Goal: Transaction & Acquisition: Purchase product/service

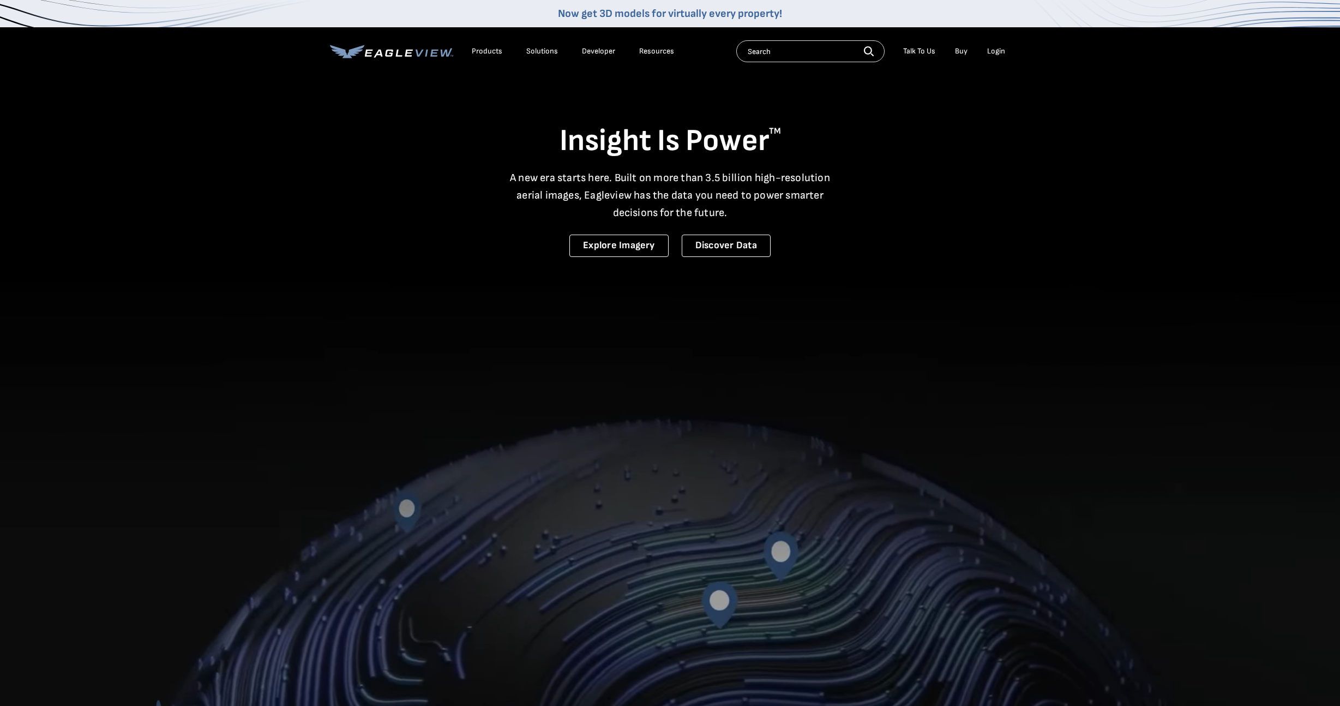
click at [1000, 52] on div "Login" at bounding box center [996, 51] width 18 height 10
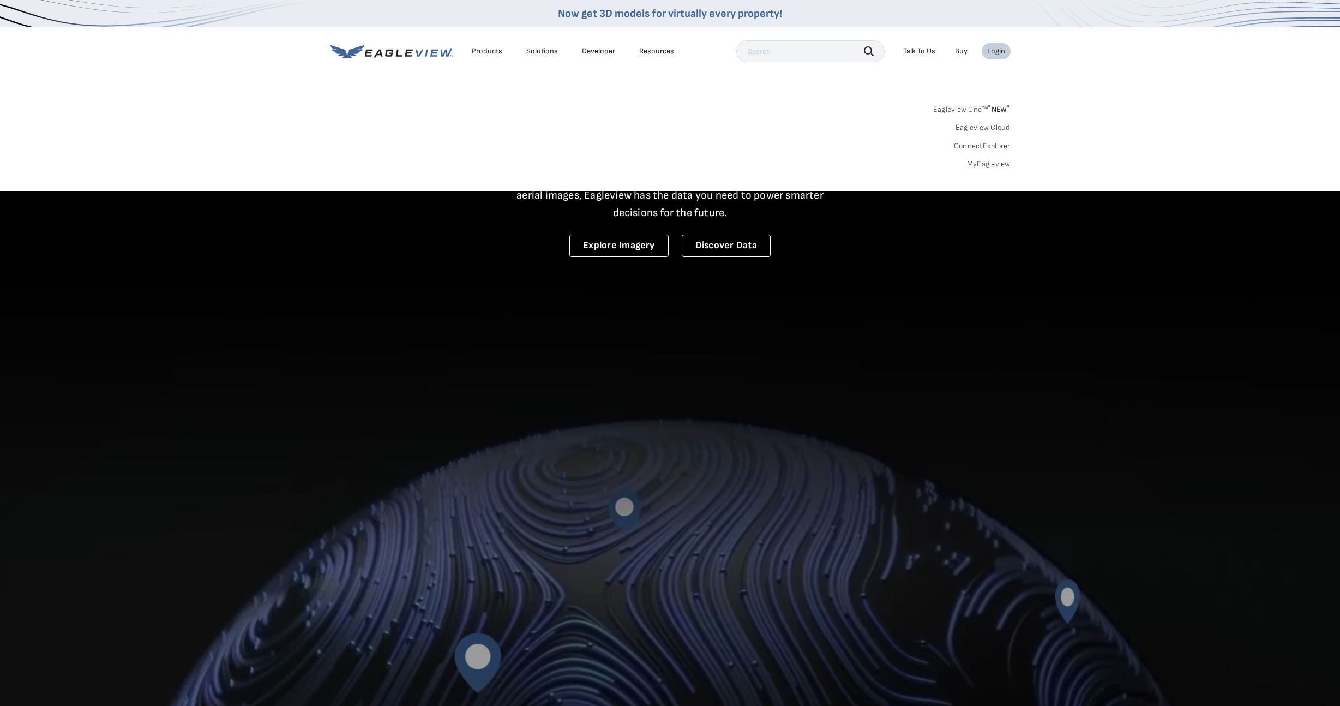
click at [984, 164] on link "MyEagleview" at bounding box center [989, 164] width 44 height 10
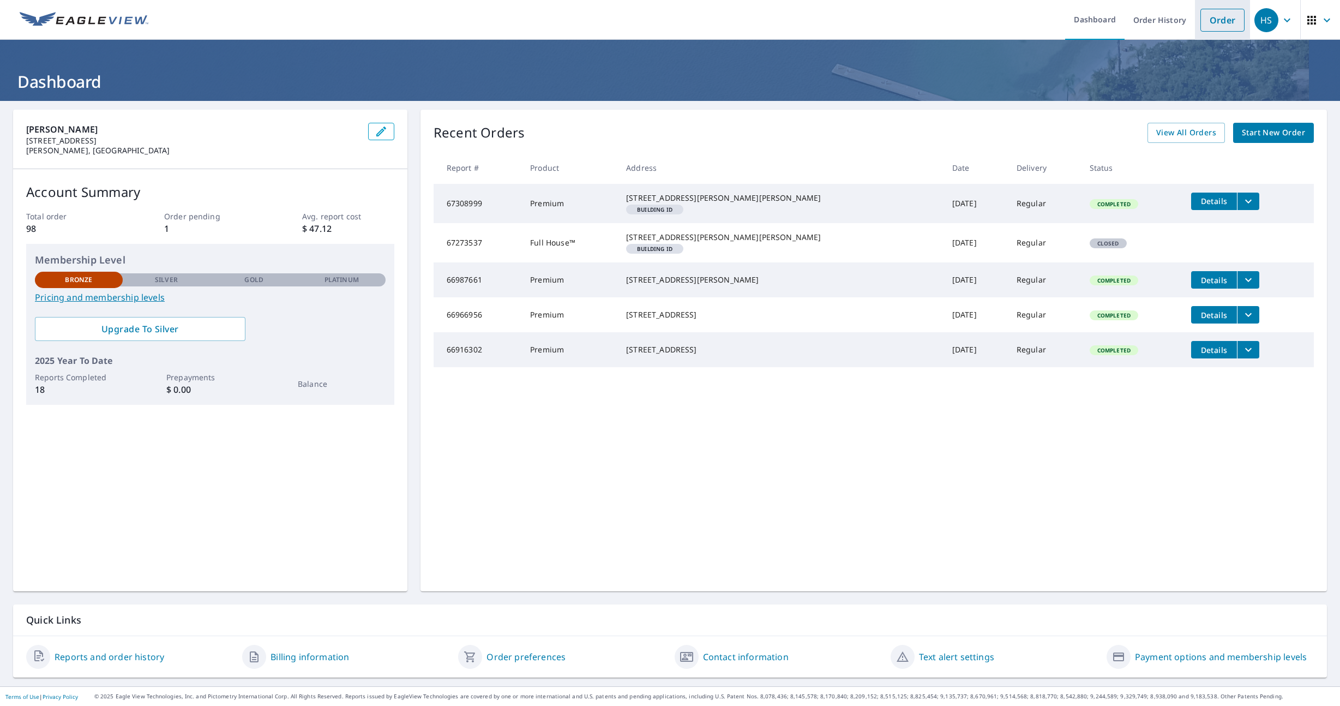
click at [1219, 25] on link "Order" at bounding box center [1222, 20] width 44 height 23
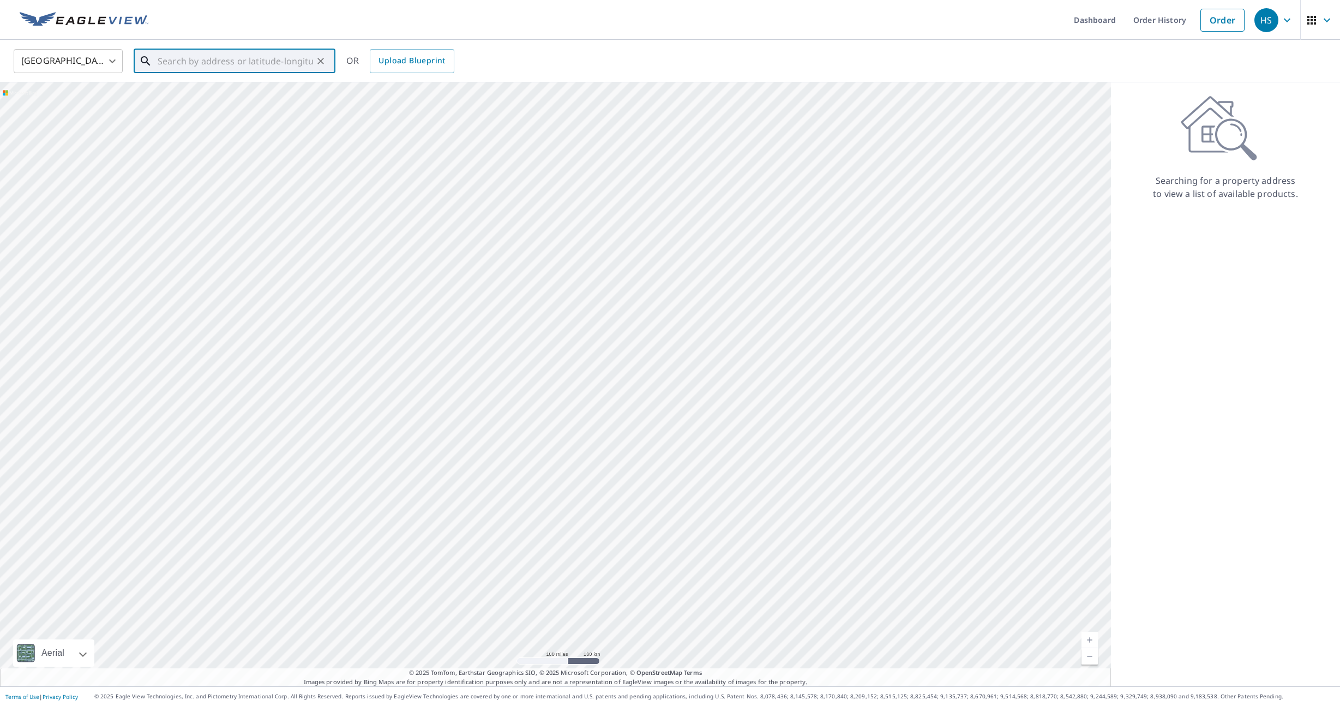
click at [216, 67] on input "text" at bounding box center [235, 61] width 155 height 31
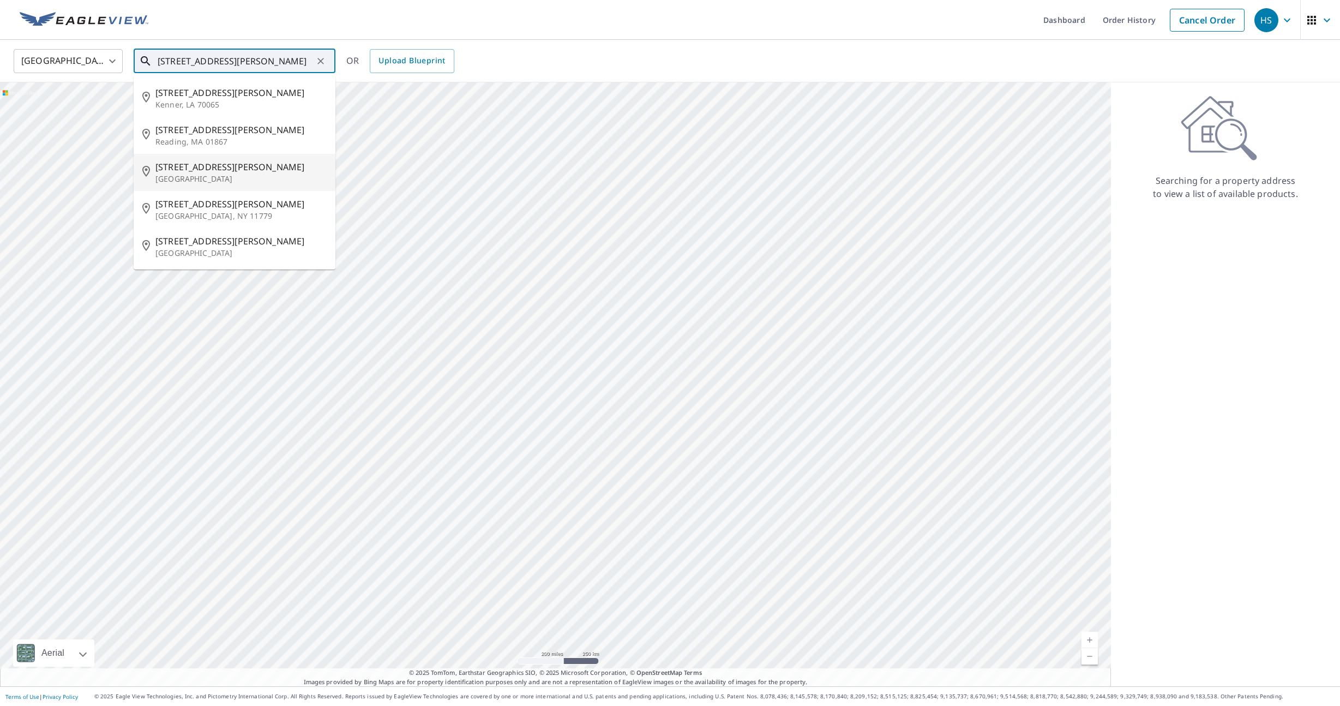
click at [202, 176] on p "[GEOGRAPHIC_DATA]" at bounding box center [240, 178] width 171 height 11
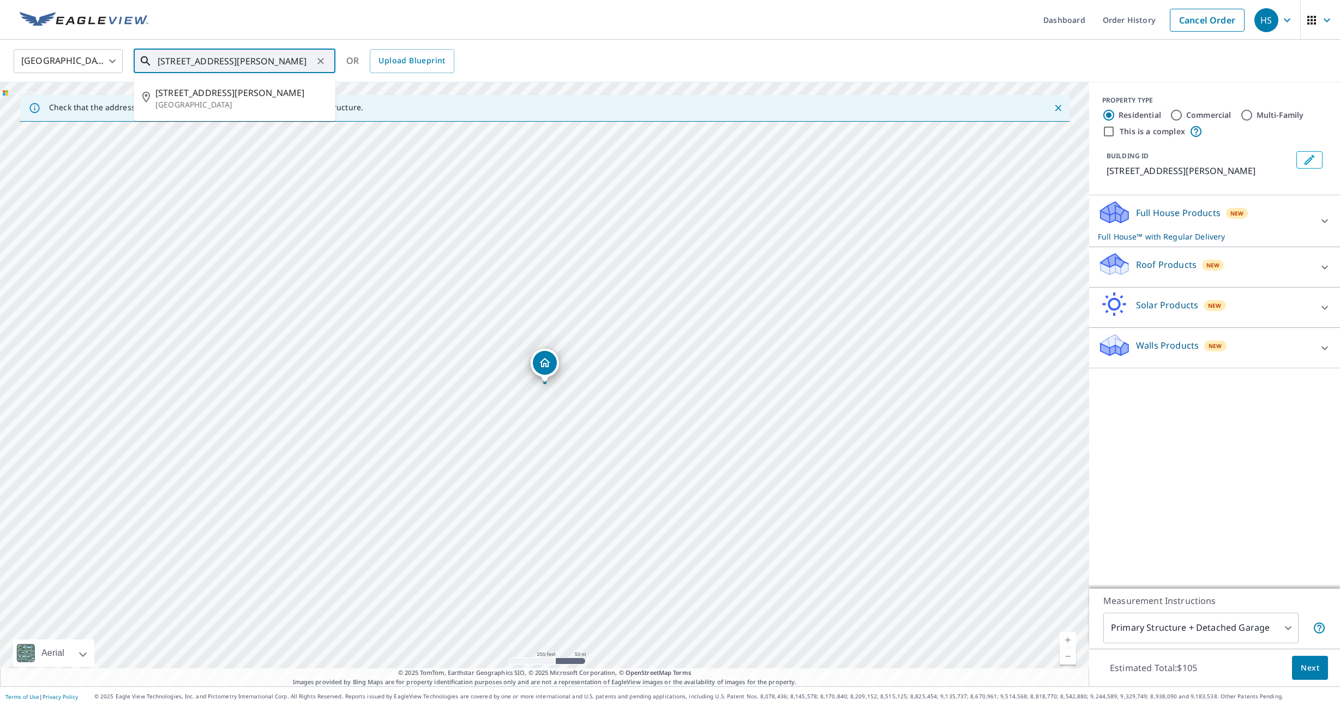
click at [236, 62] on input "[STREET_ADDRESS][PERSON_NAME]" at bounding box center [235, 61] width 155 height 31
drag, startPoint x: 226, startPoint y: 60, endPoint x: 359, endPoint y: 65, distance: 132.6
click at [358, 65] on div "[GEOGRAPHIC_DATA] [GEOGRAPHIC_DATA] ​ [STREET_ADDRESS][PERSON_NAME] ​ [STREET_A…" at bounding box center [665, 61] width 1321 height 26
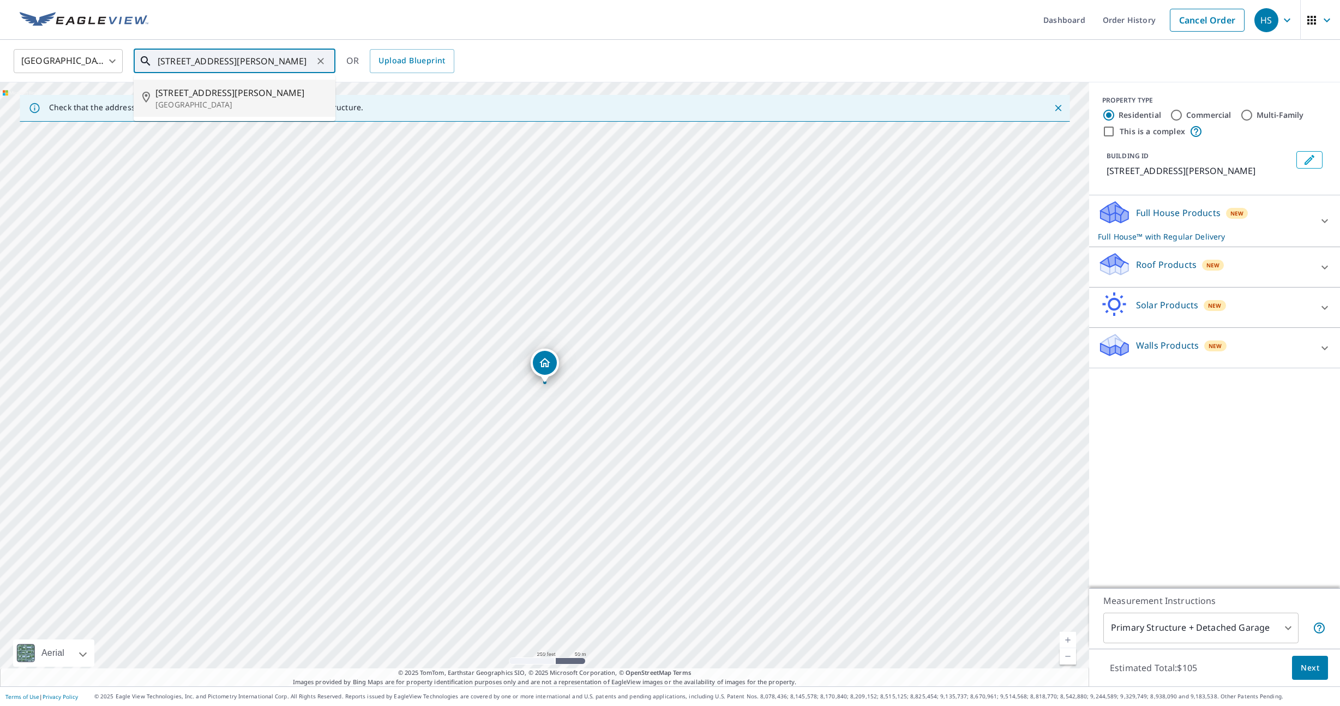
click at [212, 100] on p "[GEOGRAPHIC_DATA]" at bounding box center [240, 104] width 171 height 11
type input "[STREET_ADDRESS][PERSON_NAME]"
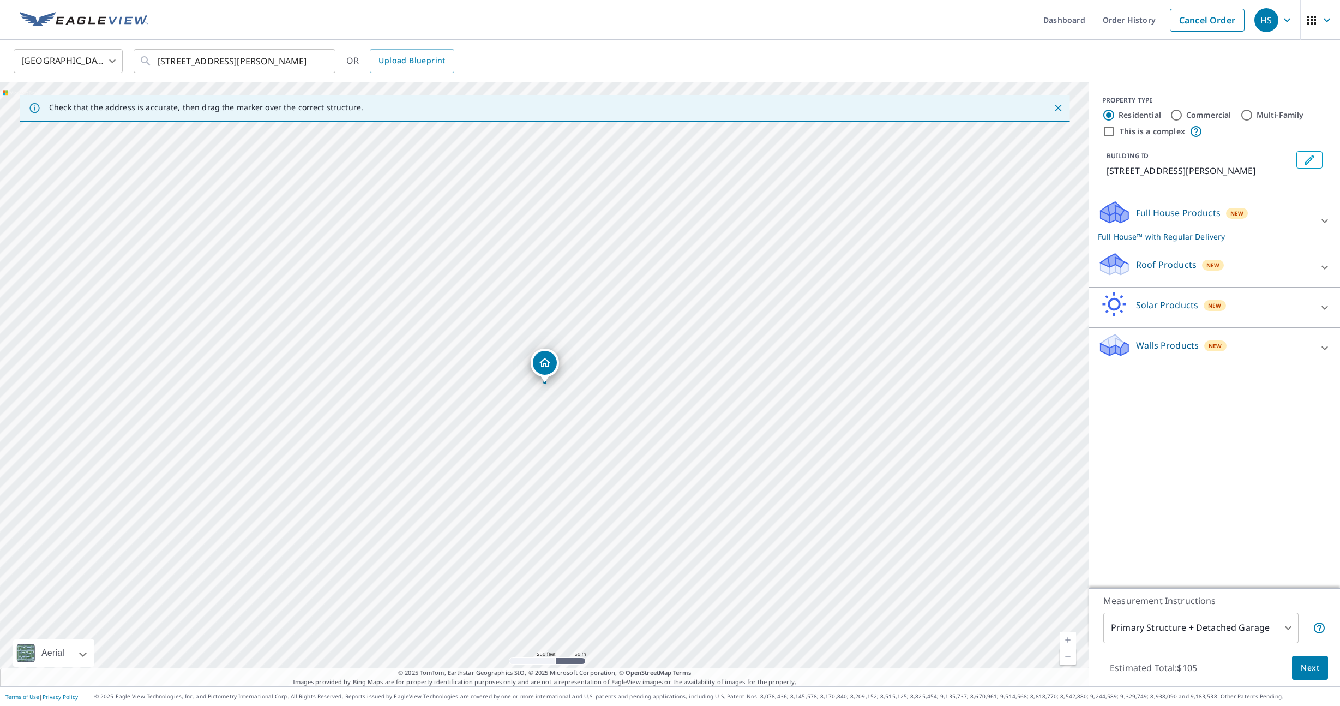
click at [1327, 268] on icon at bounding box center [1324, 267] width 13 height 13
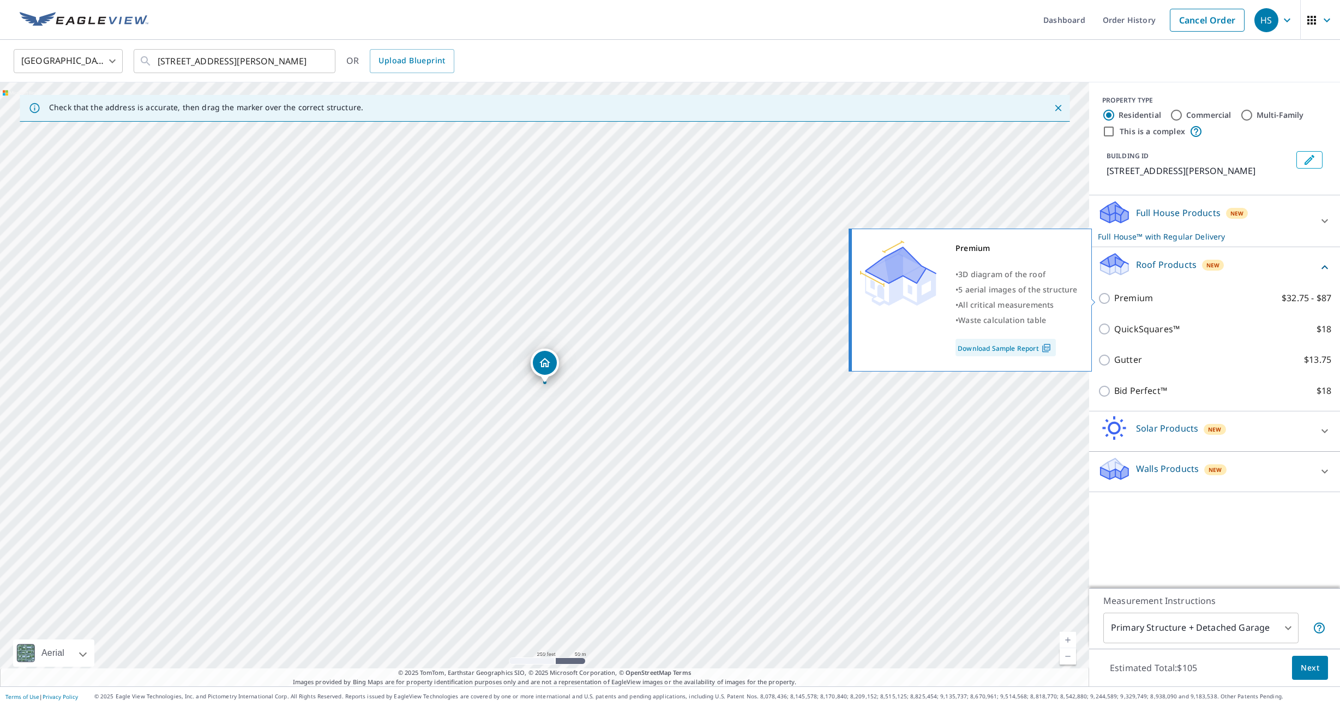
click at [1107, 299] on input "Premium $32.75 - $87" at bounding box center [1106, 298] width 16 height 13
checkbox input "true"
checkbox input "false"
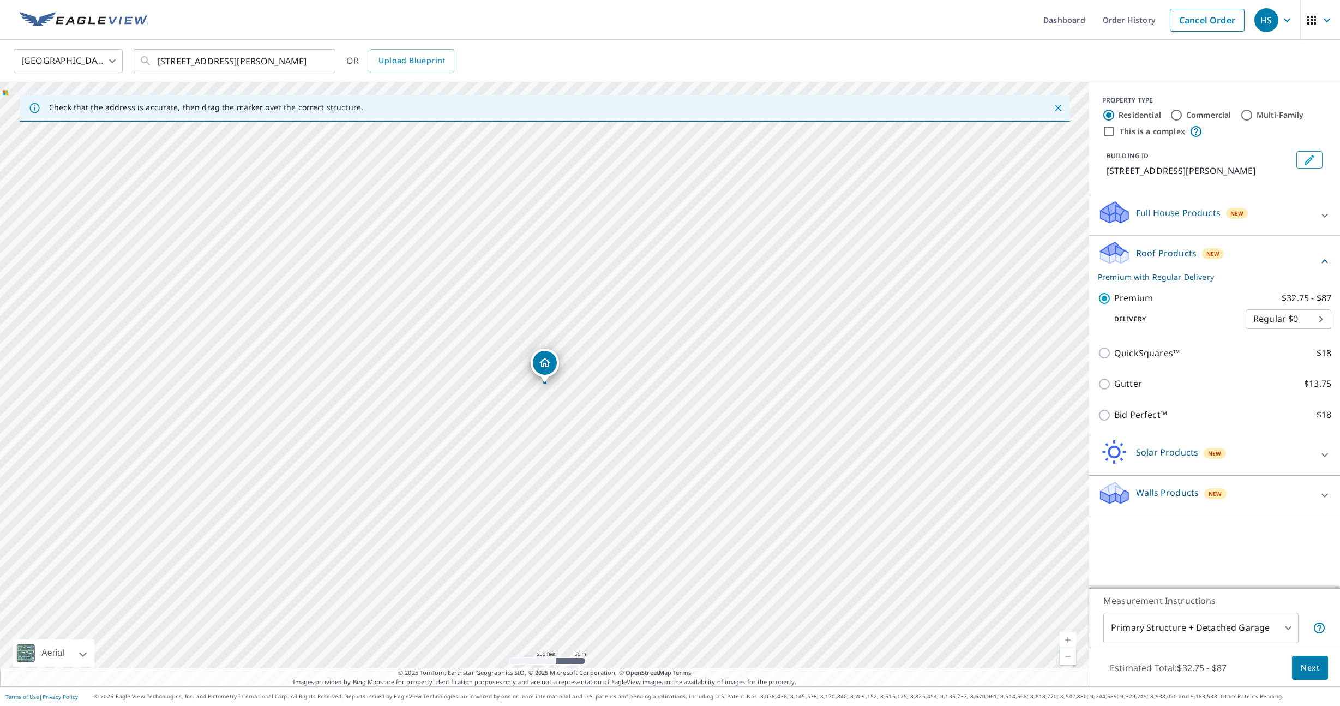
click at [1179, 214] on p "Full House Products" at bounding box center [1178, 212] width 85 height 13
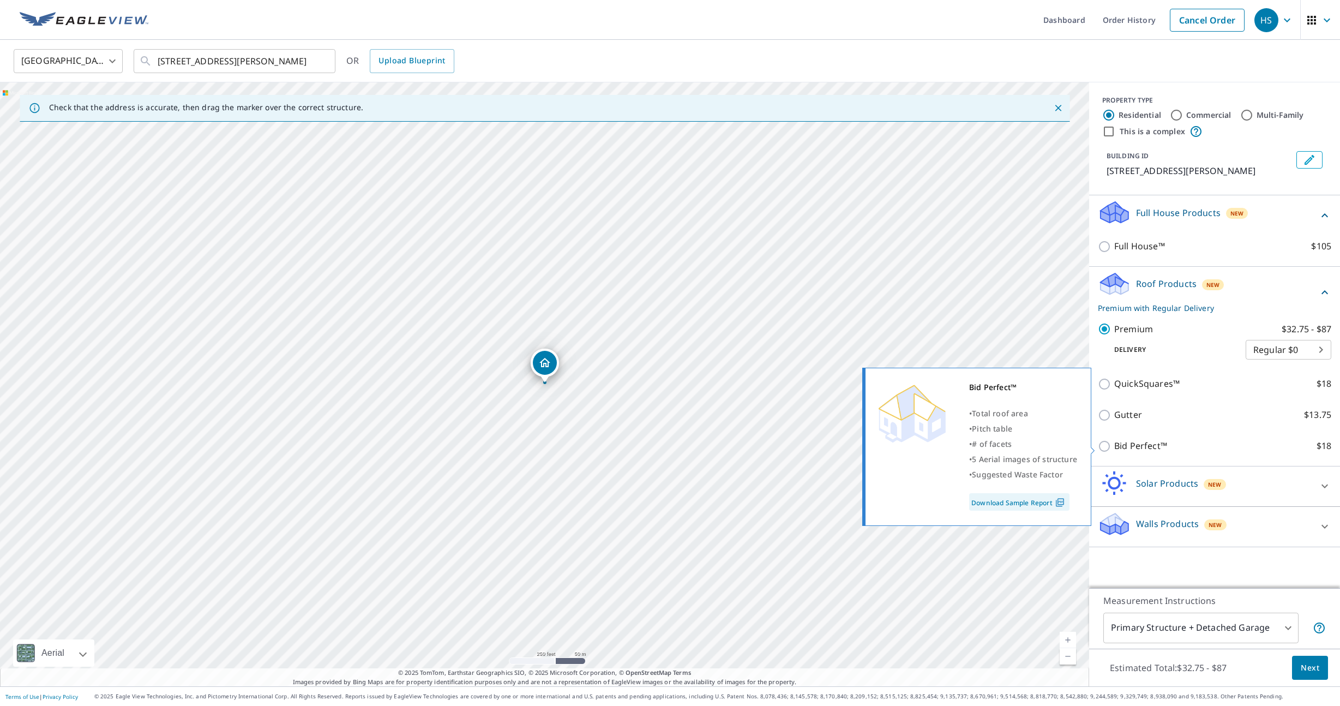
click at [1143, 447] on p "Bid Perfect™" at bounding box center [1140, 446] width 53 height 14
click at [1114, 447] on input "Bid Perfect™ $18" at bounding box center [1106, 445] width 16 height 13
checkbox input "true"
checkbox input "false"
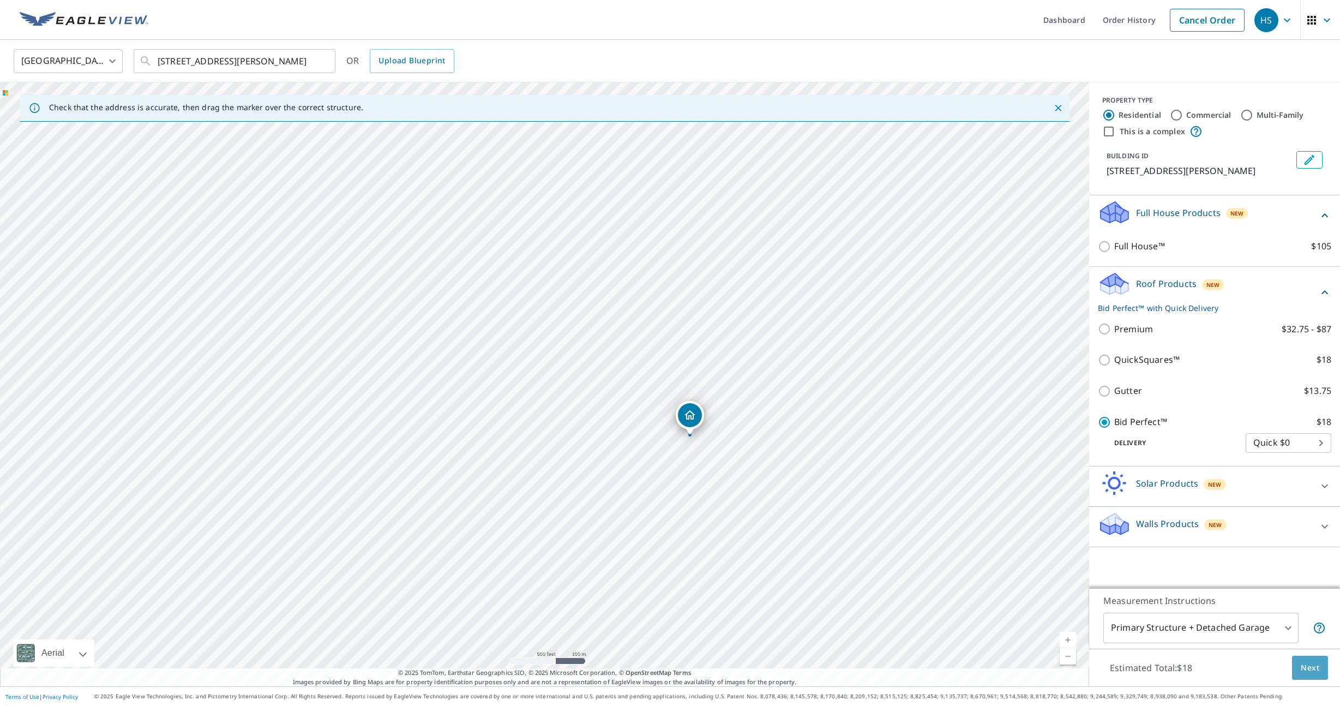
click at [1314, 668] on span "Next" at bounding box center [1309, 668] width 19 height 14
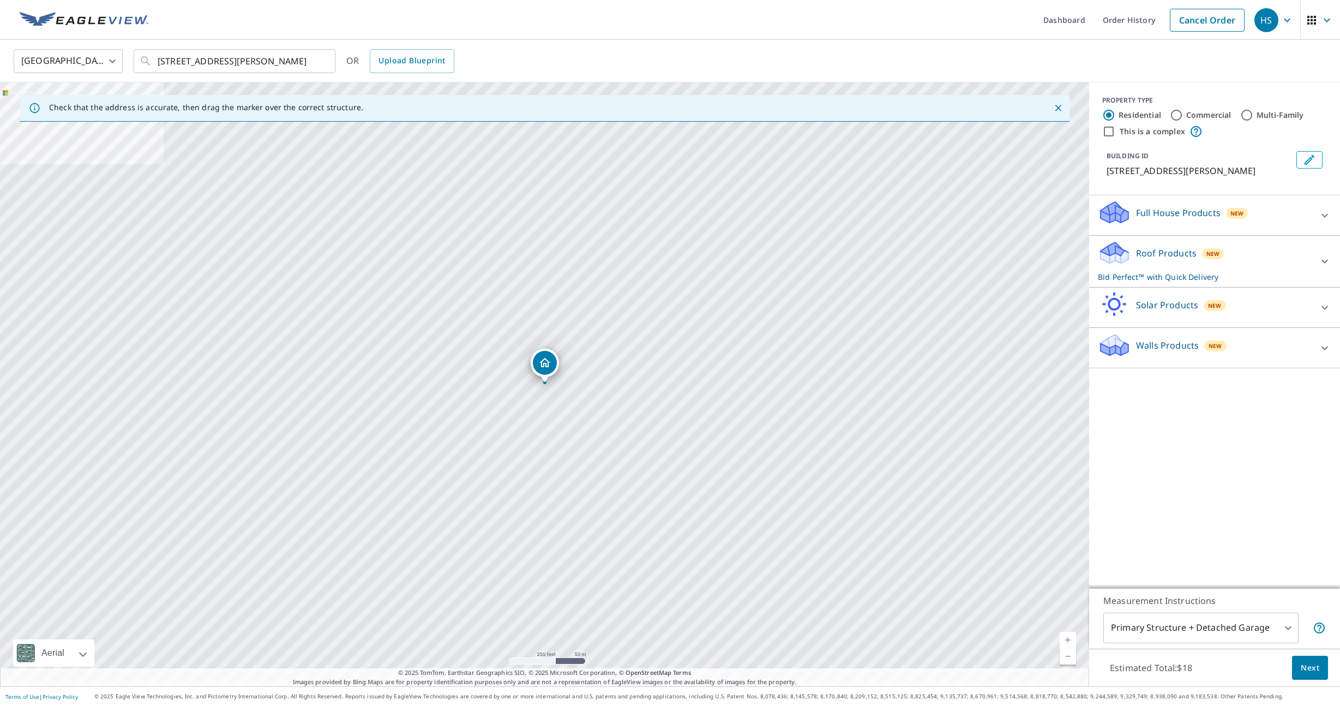
click at [1202, 621] on body "HS HS Dashboard Order History Cancel Order HS [GEOGRAPHIC_DATA] [GEOGRAPHIC_DAT…" at bounding box center [670, 353] width 1340 height 706
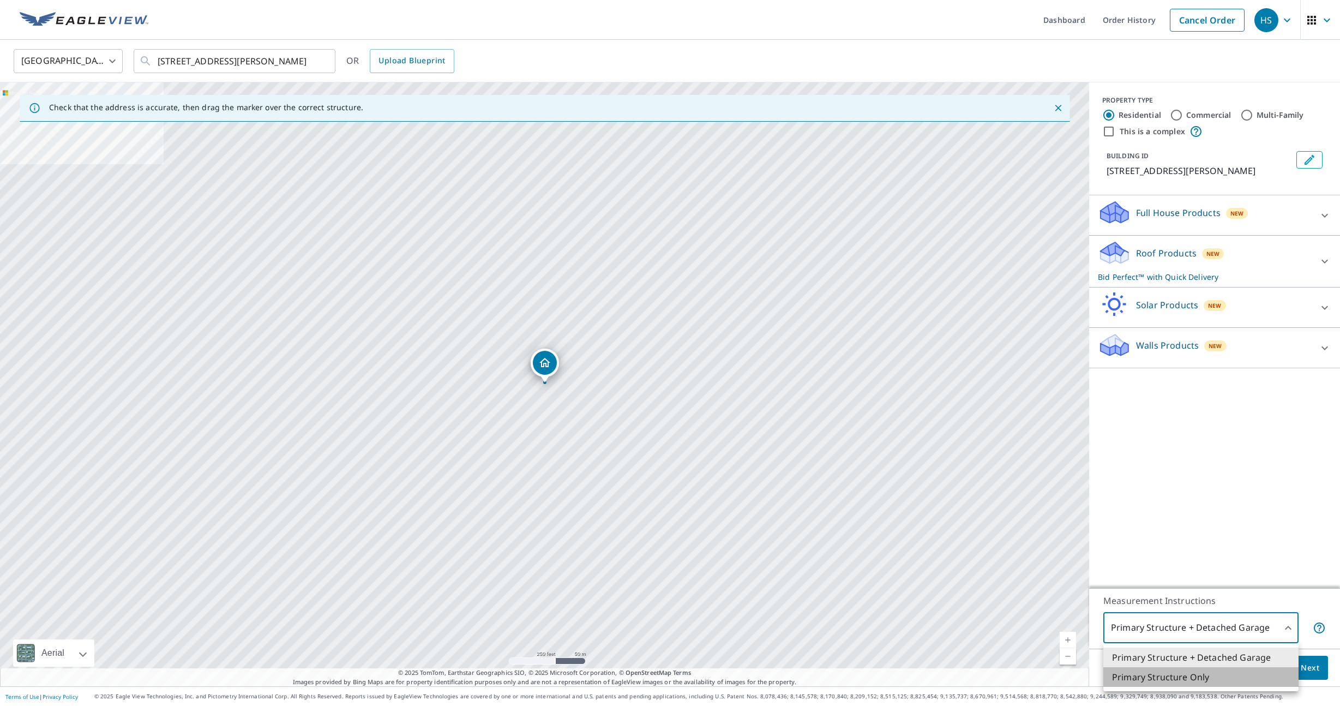
click at [1213, 676] on li "Primary Structure Only" at bounding box center [1200, 677] width 195 height 20
type input "2"
click at [1203, 526] on div "PROPERTY TYPE Residential Commercial Multi-Family This is a complex BUILDING ID…" at bounding box center [1214, 334] width 251 height 505
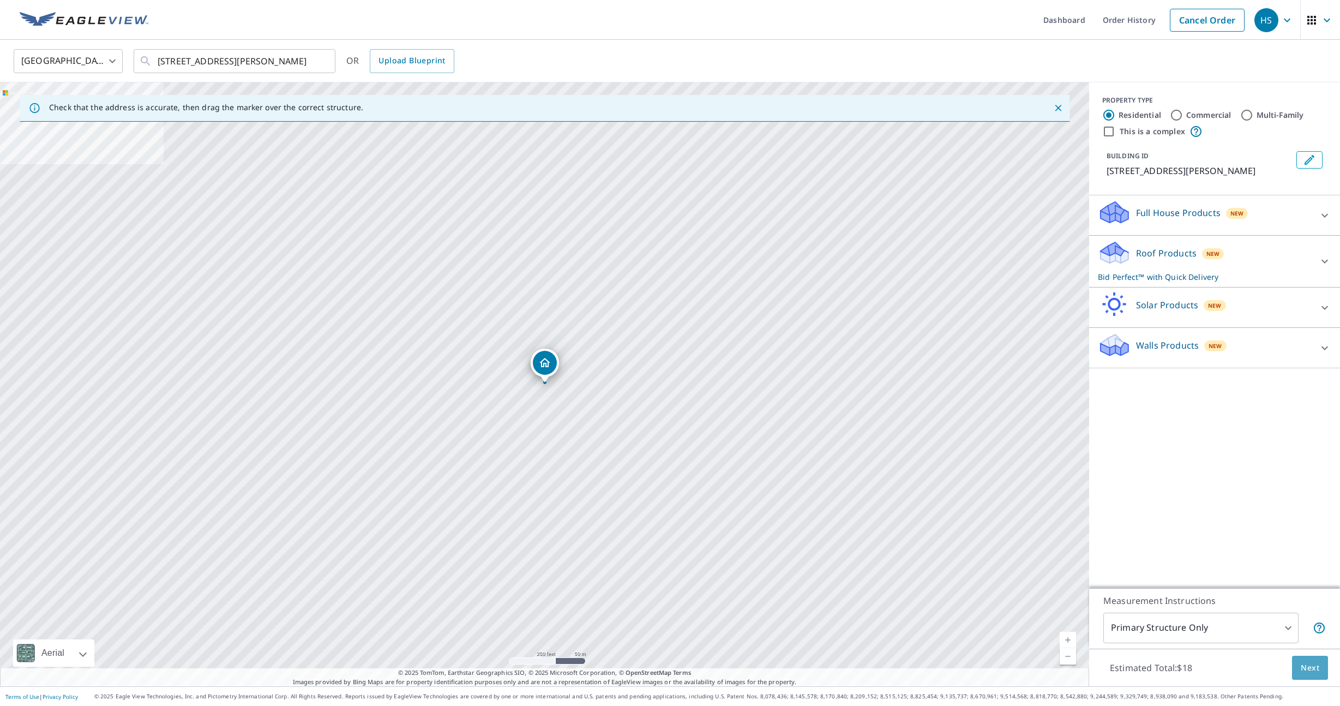
click at [1304, 668] on span "Next" at bounding box center [1309, 668] width 19 height 14
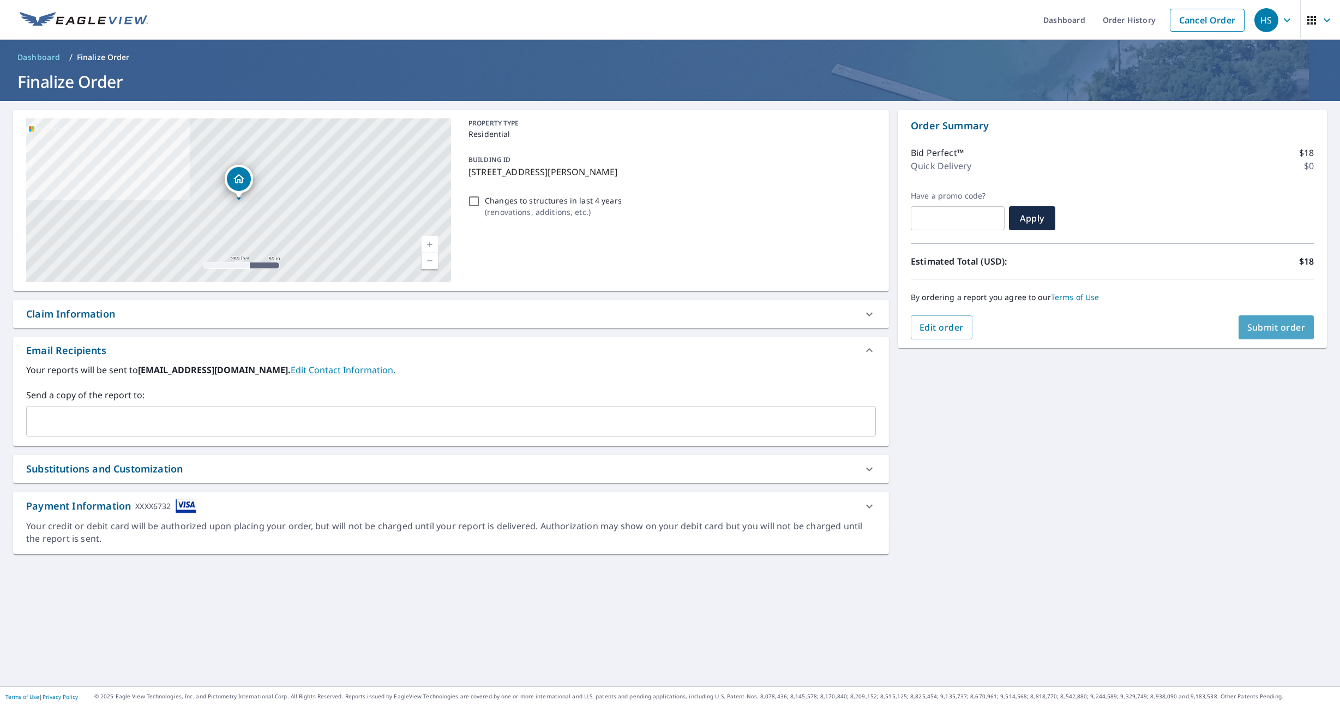
click at [1283, 324] on span "Submit order" at bounding box center [1276, 327] width 58 height 12
